Goal: Task Accomplishment & Management: Complete application form

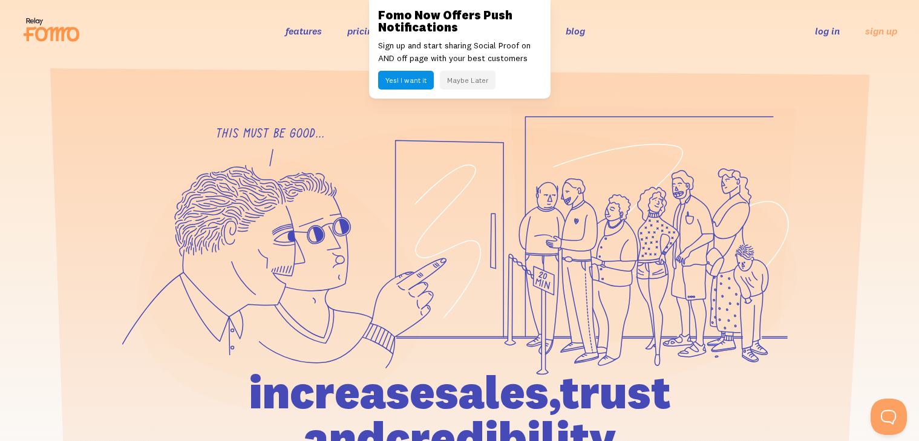
scroll to position [25, 0]
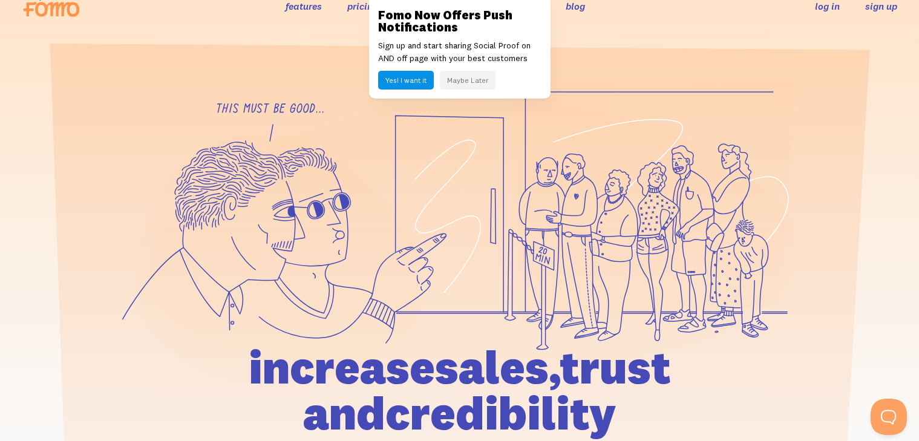
click at [870, 3] on link "sign up" at bounding box center [881, 6] width 32 height 13
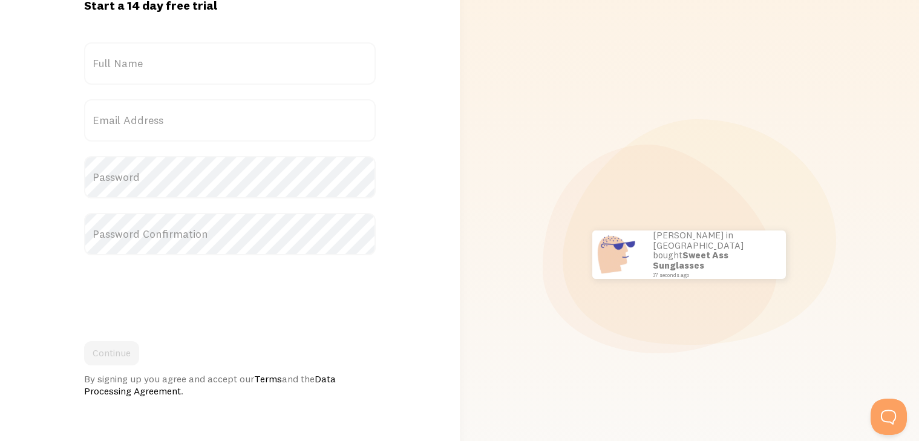
scroll to position [163, 0]
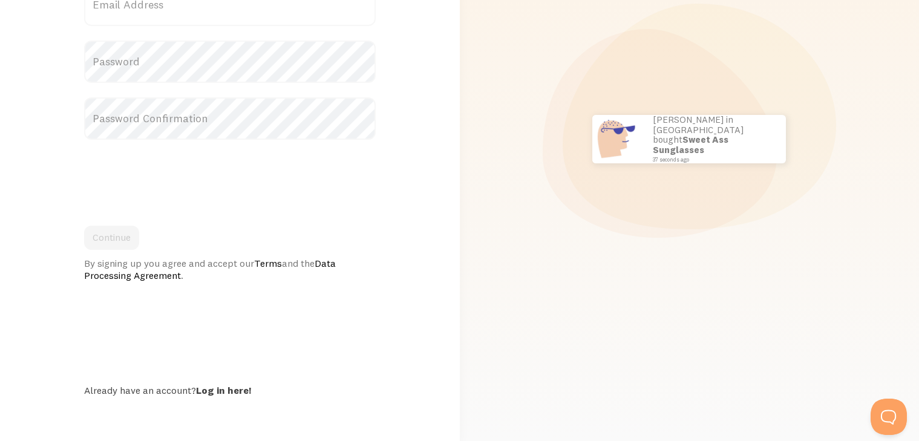
click at [163, 264] on div "By signing up you agree and accept our Terms and the Data Processing Agreement ." at bounding box center [230, 269] width 292 height 24
click at [60, 207] on link at bounding box center [459, 220] width 919 height 441
